Goal: Navigation & Orientation: Understand site structure

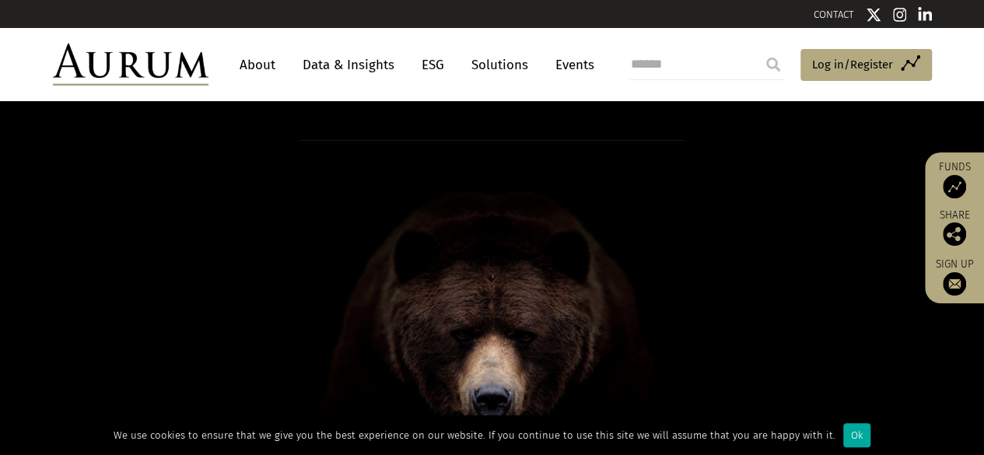
click at [488, 69] on link "Solutions" at bounding box center [499, 65] width 72 height 29
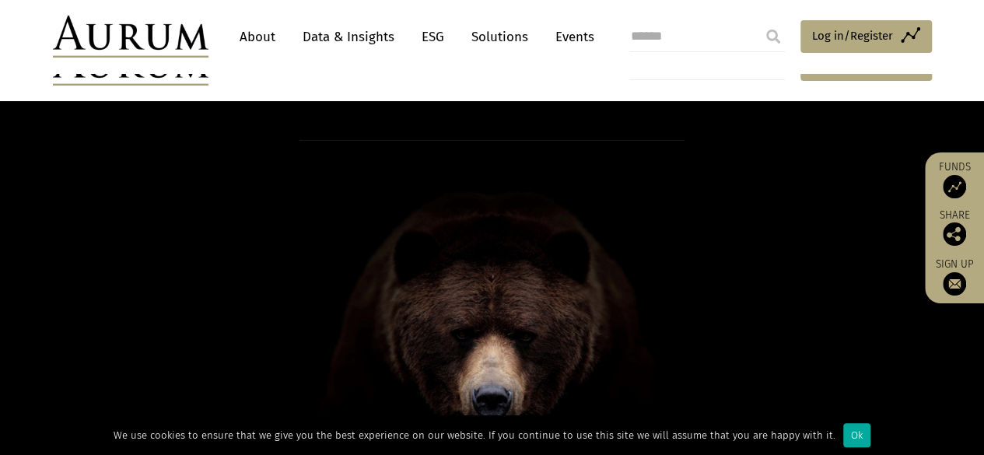
scroll to position [61, 0]
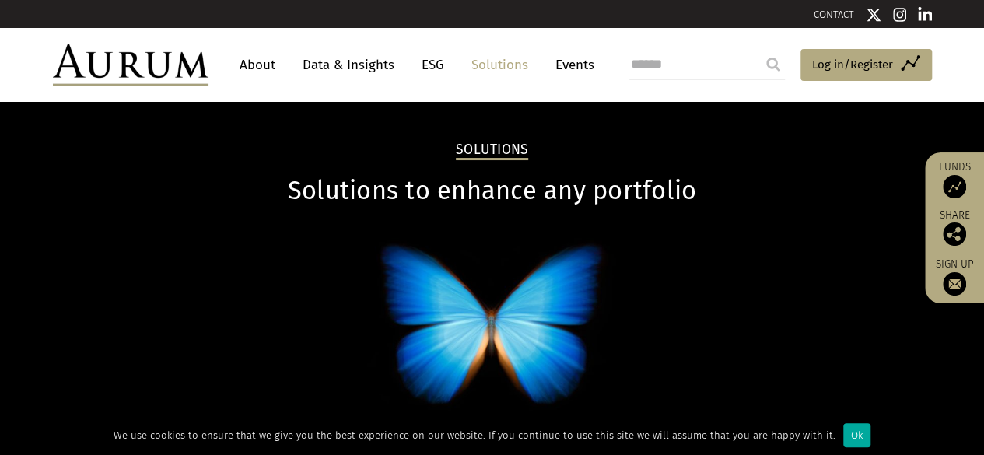
click at [267, 60] on link "About" at bounding box center [257, 65] width 51 height 29
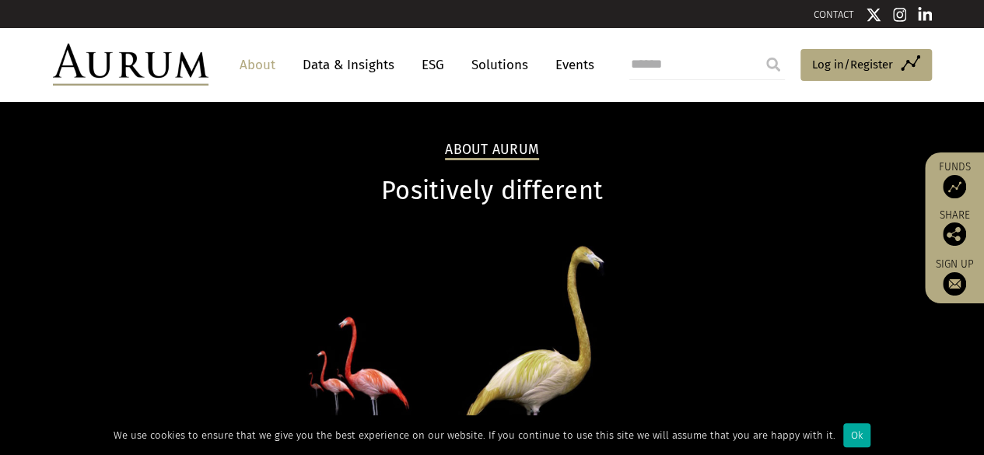
click at [437, 58] on link "ESG" at bounding box center [433, 65] width 38 height 29
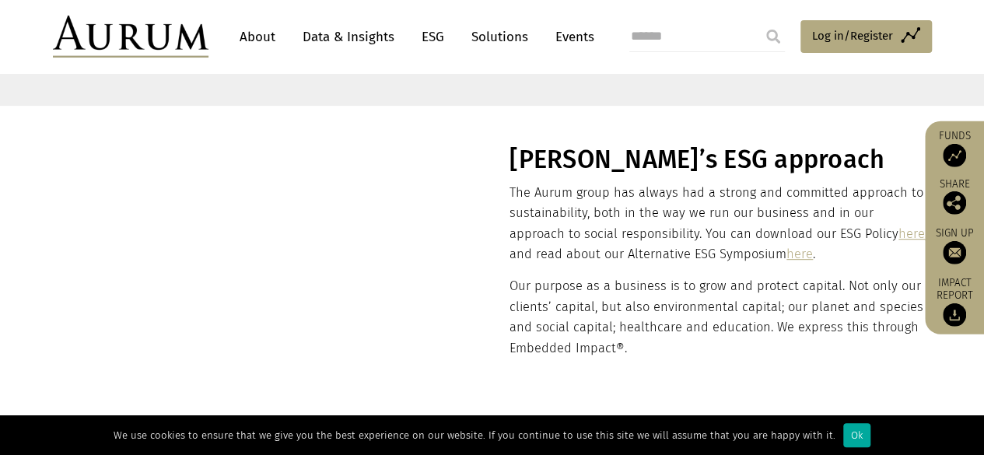
scroll to position [311, 0]
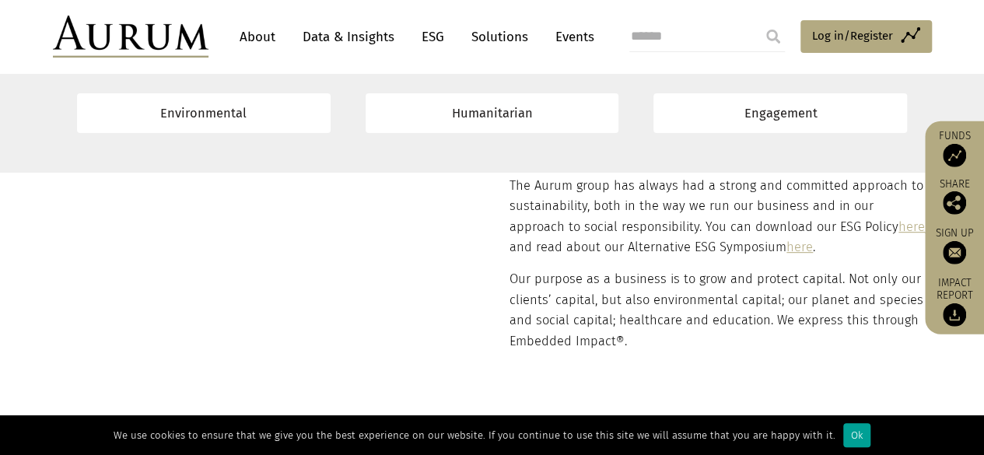
click at [852, 438] on div "Ok" at bounding box center [856, 435] width 27 height 24
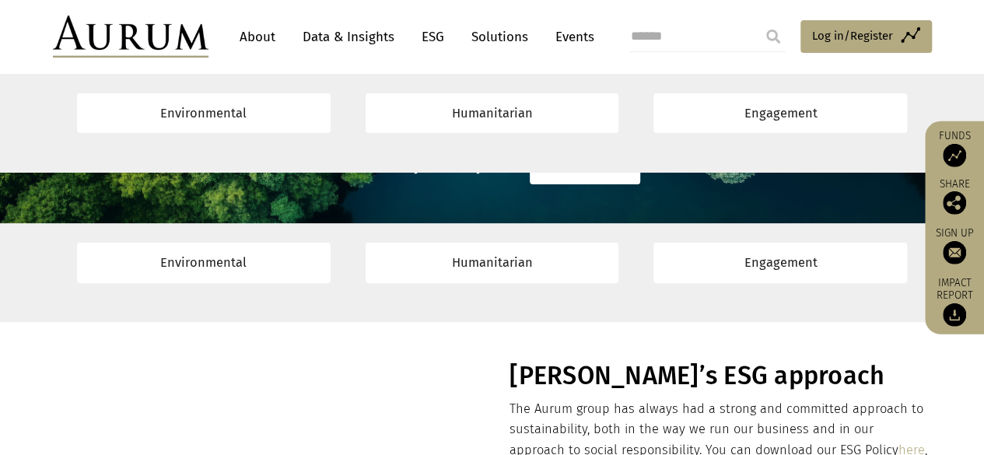
scroll to position [0, 0]
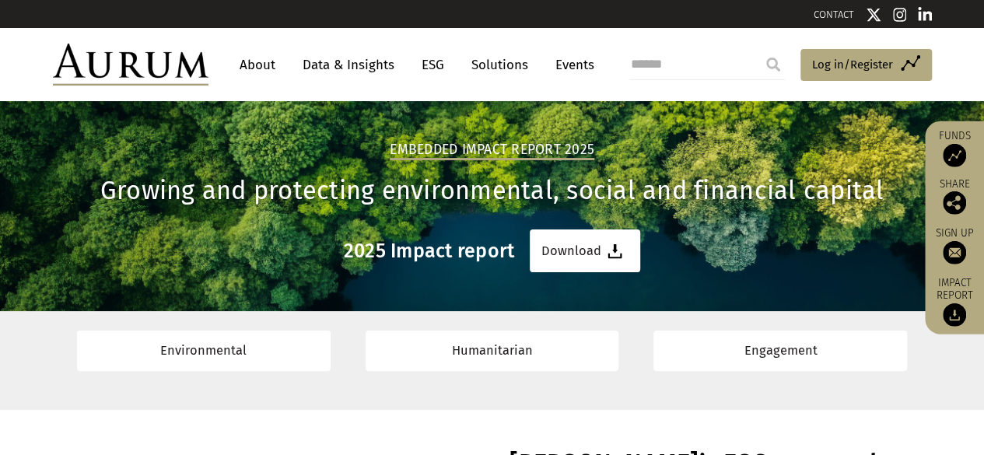
click at [493, 64] on link "Solutions" at bounding box center [499, 65] width 72 height 29
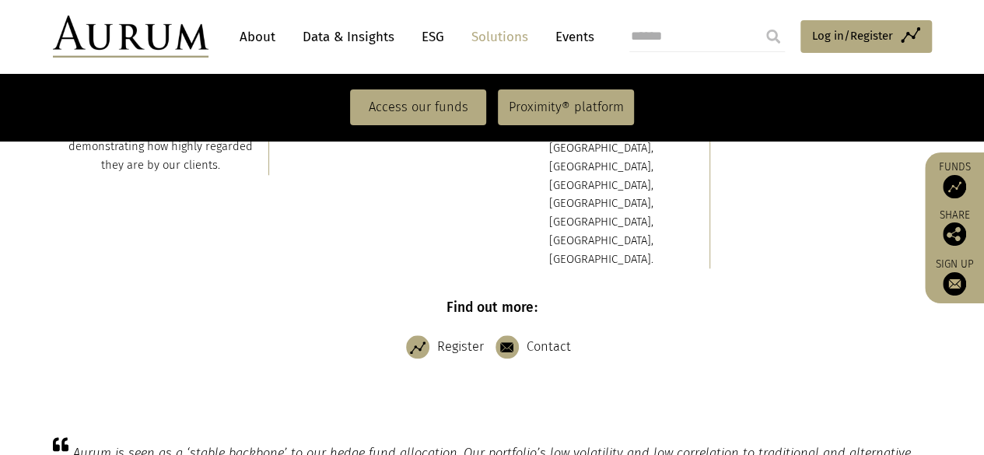
scroll to position [700, 0]
